Goal: Task Accomplishment & Management: Manage account settings

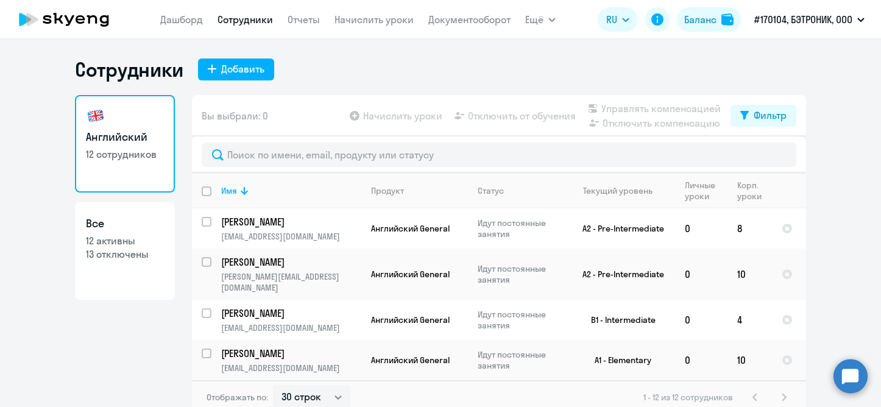
select select "30"
click at [185, 16] on link "Дашборд" at bounding box center [181, 19] width 43 height 12
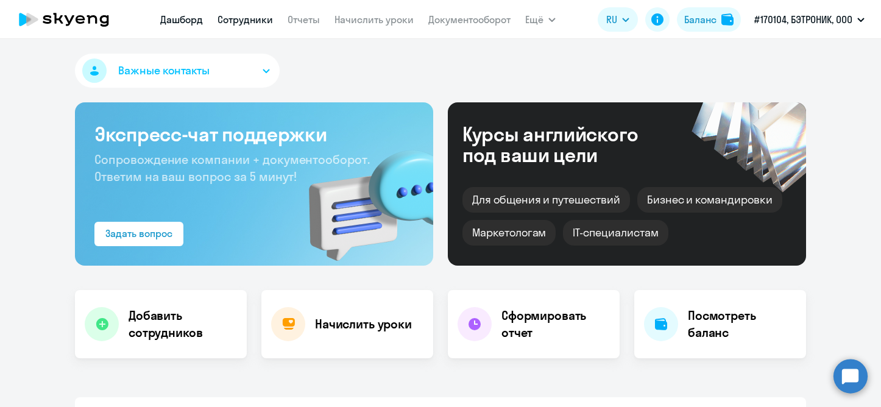
click at [257, 22] on link "Сотрудники" at bounding box center [245, 19] width 55 height 12
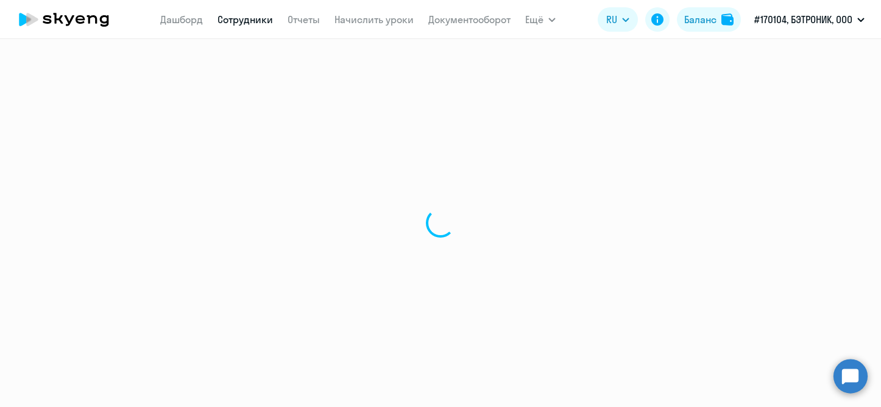
select select "30"
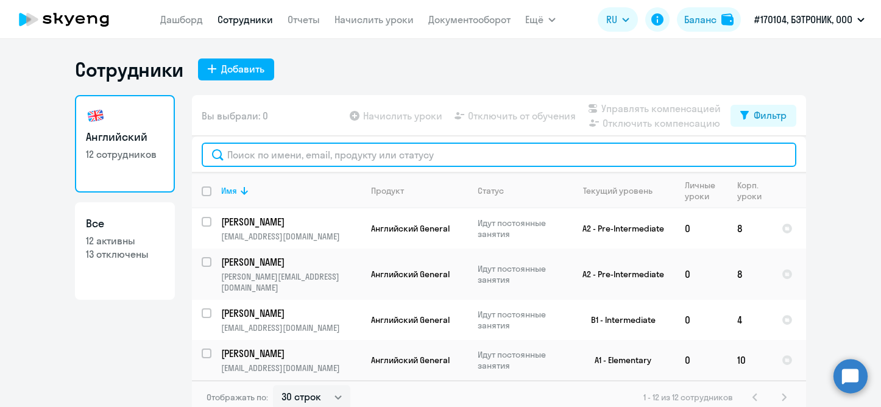
click at [441, 144] on input "text" at bounding box center [499, 155] width 595 height 24
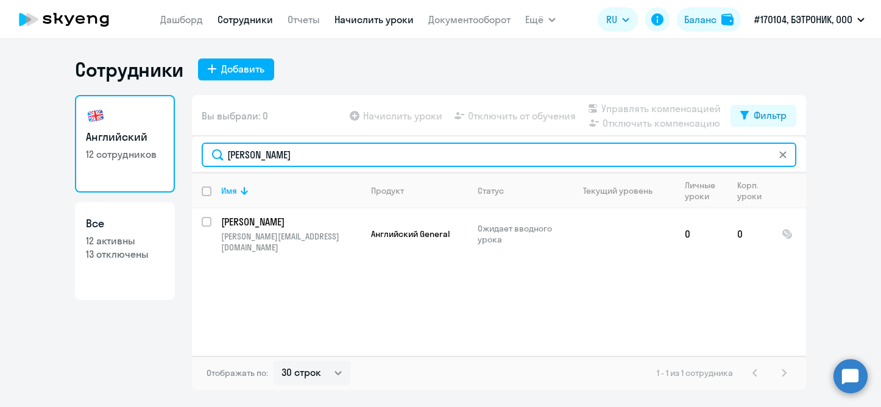
type input "[PERSON_NAME]"
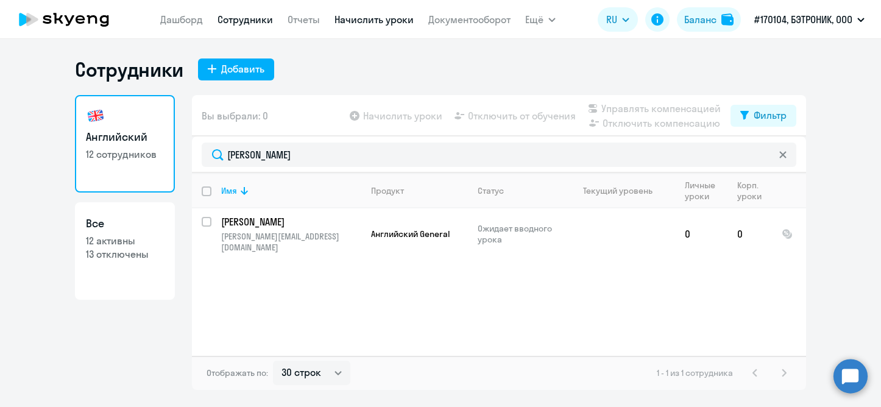
click at [361, 18] on link "Начислить уроки" at bounding box center [374, 19] width 79 height 12
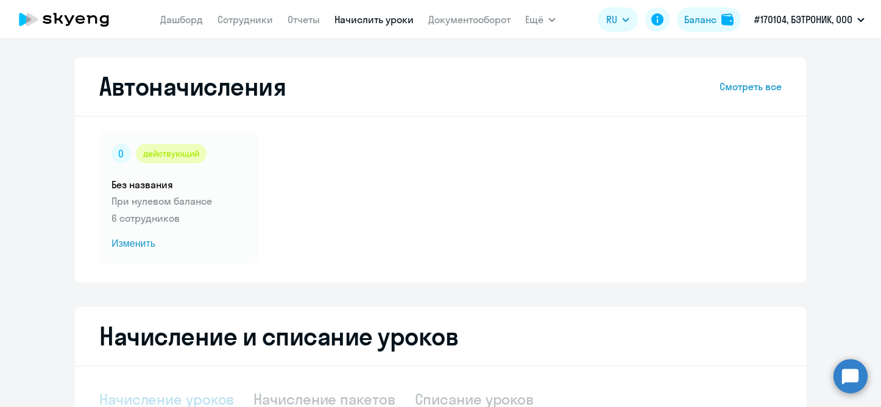
select select "10"
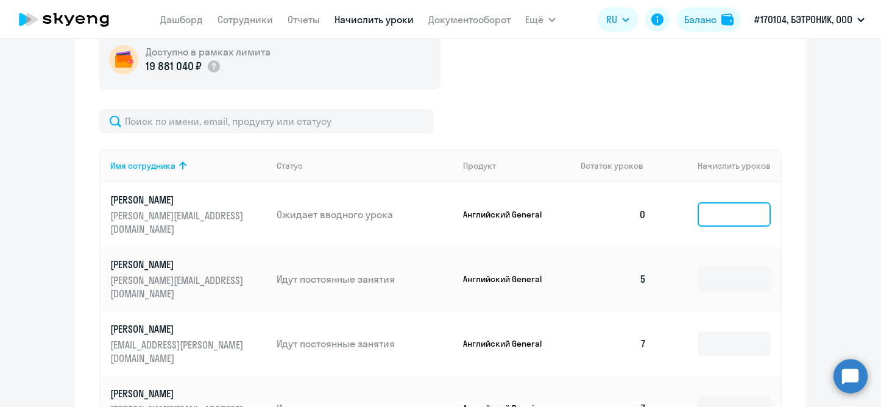
click at [705, 212] on input at bounding box center [734, 214] width 73 height 24
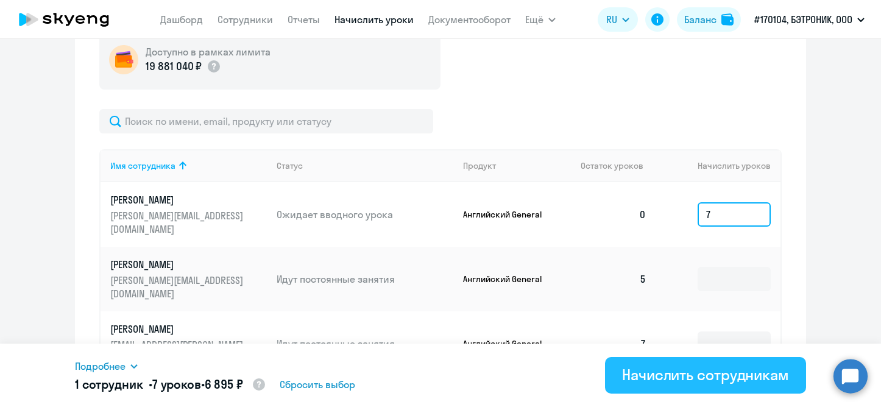
type input "7"
click at [656, 375] on div "Начислить сотрудникам" at bounding box center [705, 375] width 167 height 20
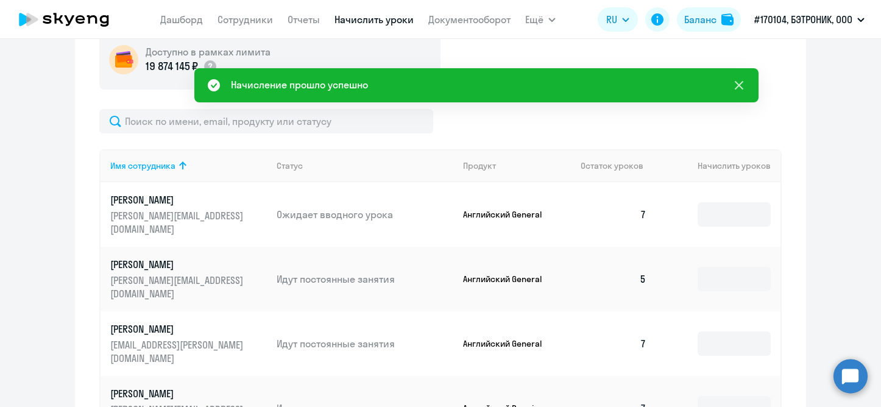
click at [742, 85] on icon at bounding box center [739, 85] width 15 height 15
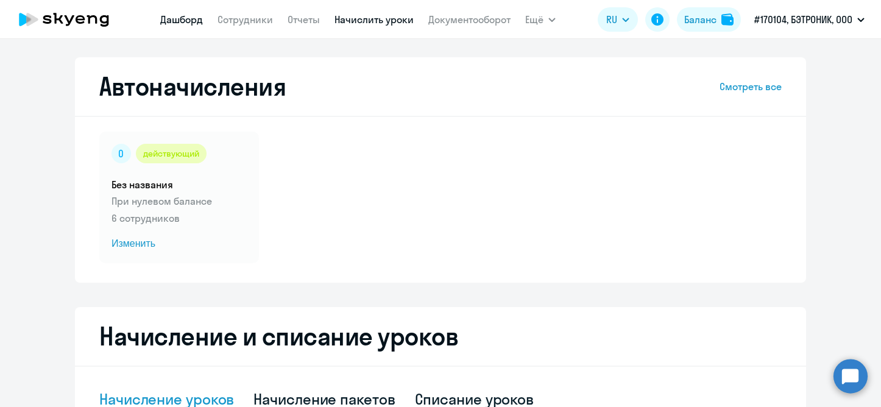
click at [179, 13] on link "Дашборд" at bounding box center [181, 19] width 43 height 12
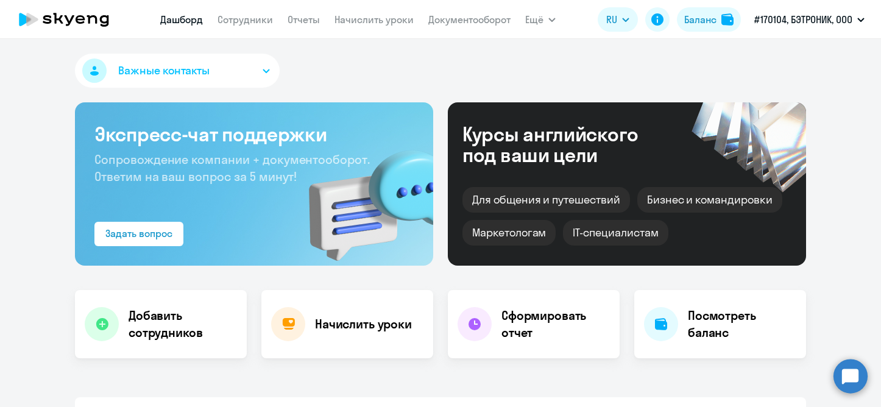
select select "30"
